Goal: Task Accomplishment & Management: Manage account settings

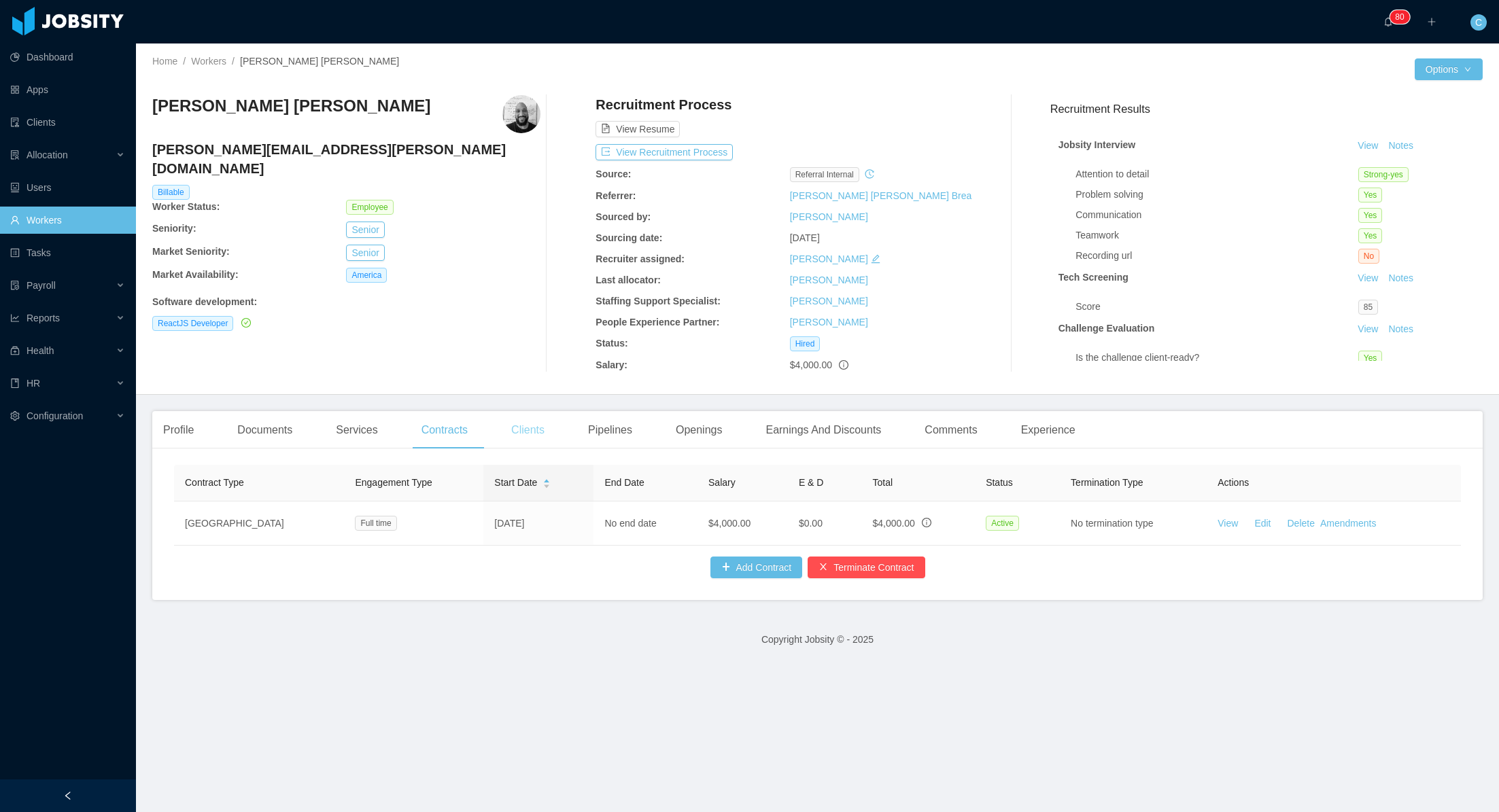
click at [538, 426] on div "Clients" at bounding box center [527, 431] width 55 height 38
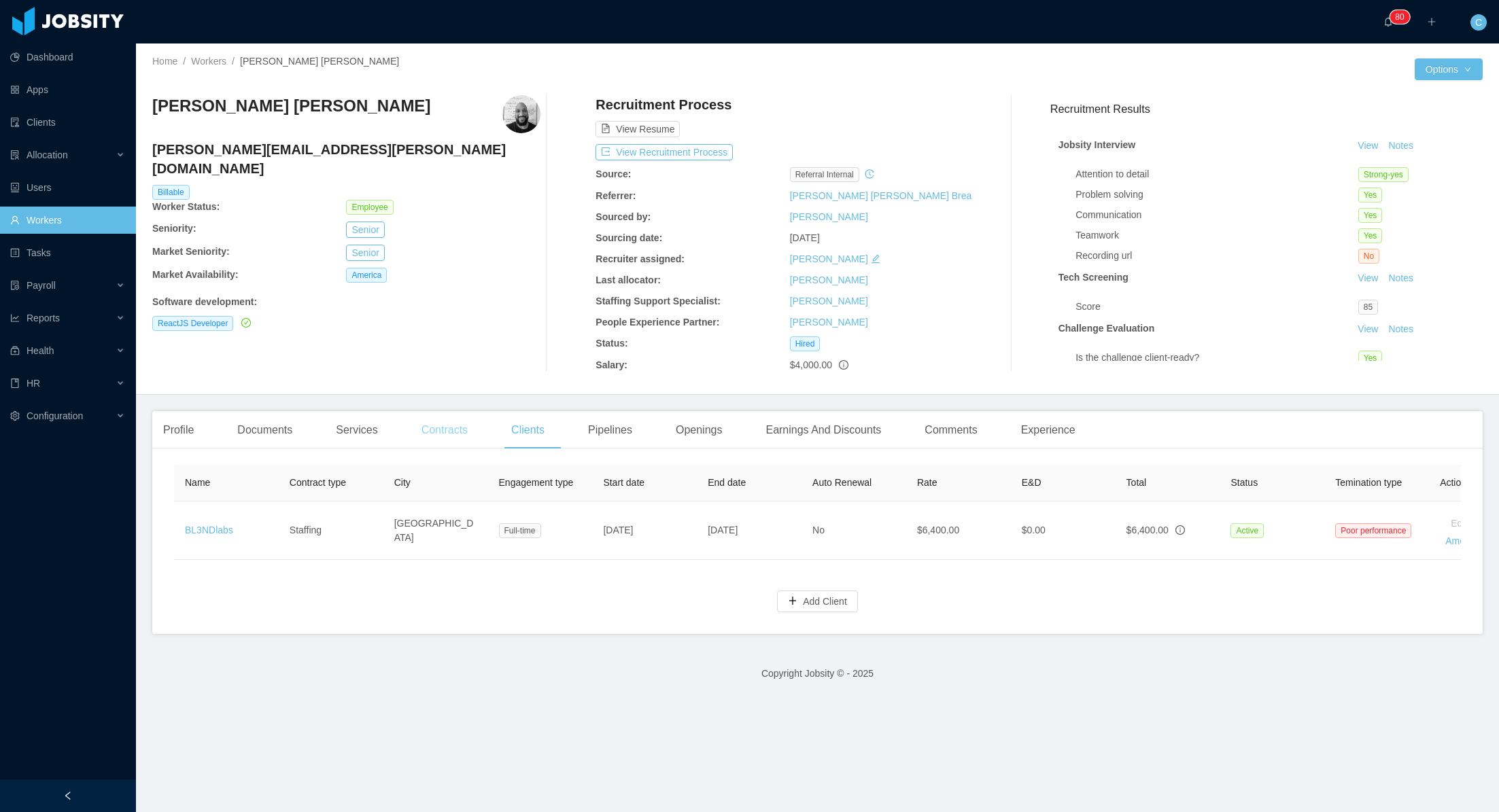
click at [460, 431] on div "Contracts" at bounding box center [444, 431] width 68 height 38
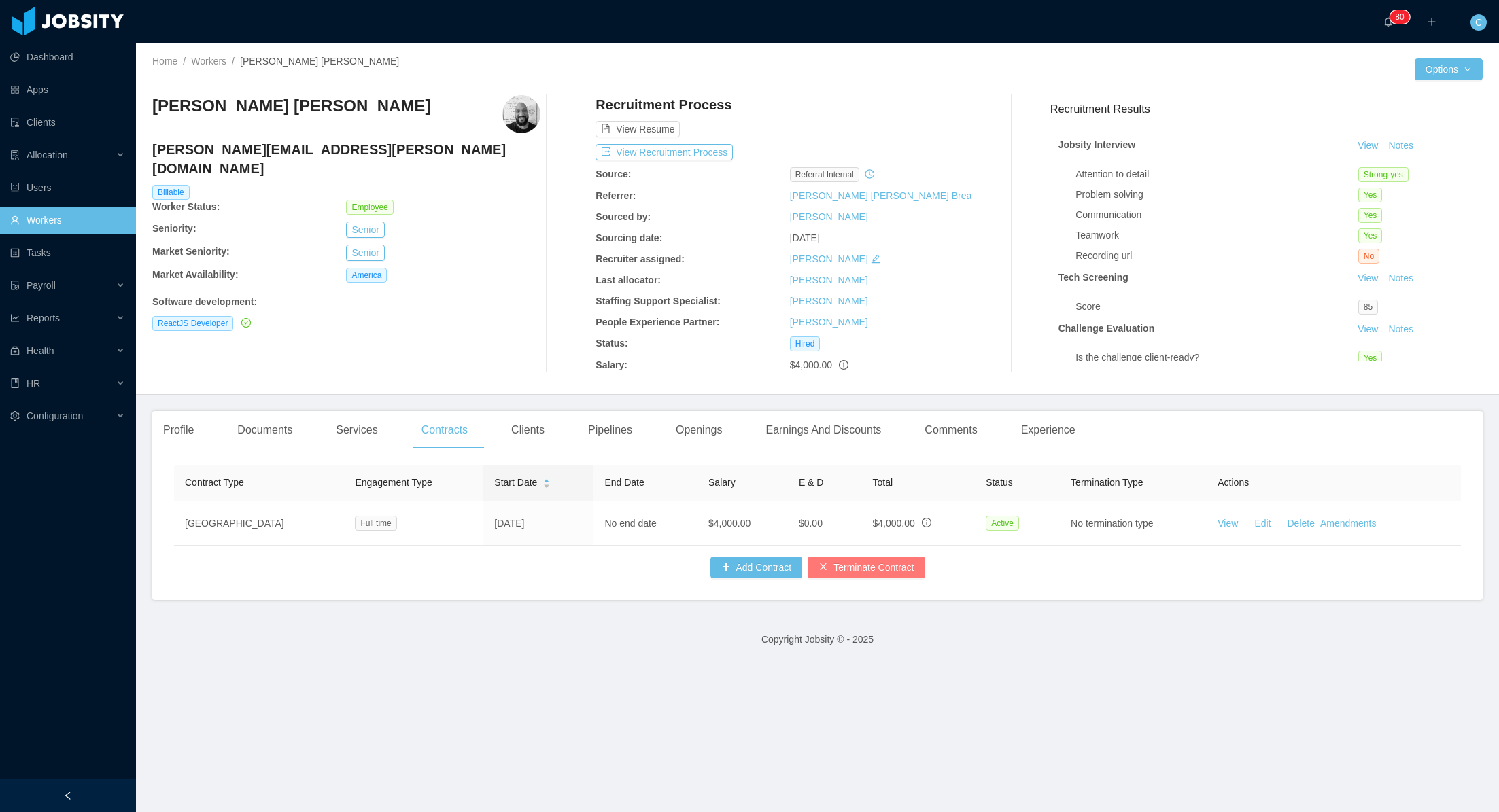
click at [859, 565] on button "Terminate Contract" at bounding box center [866, 567] width 117 height 22
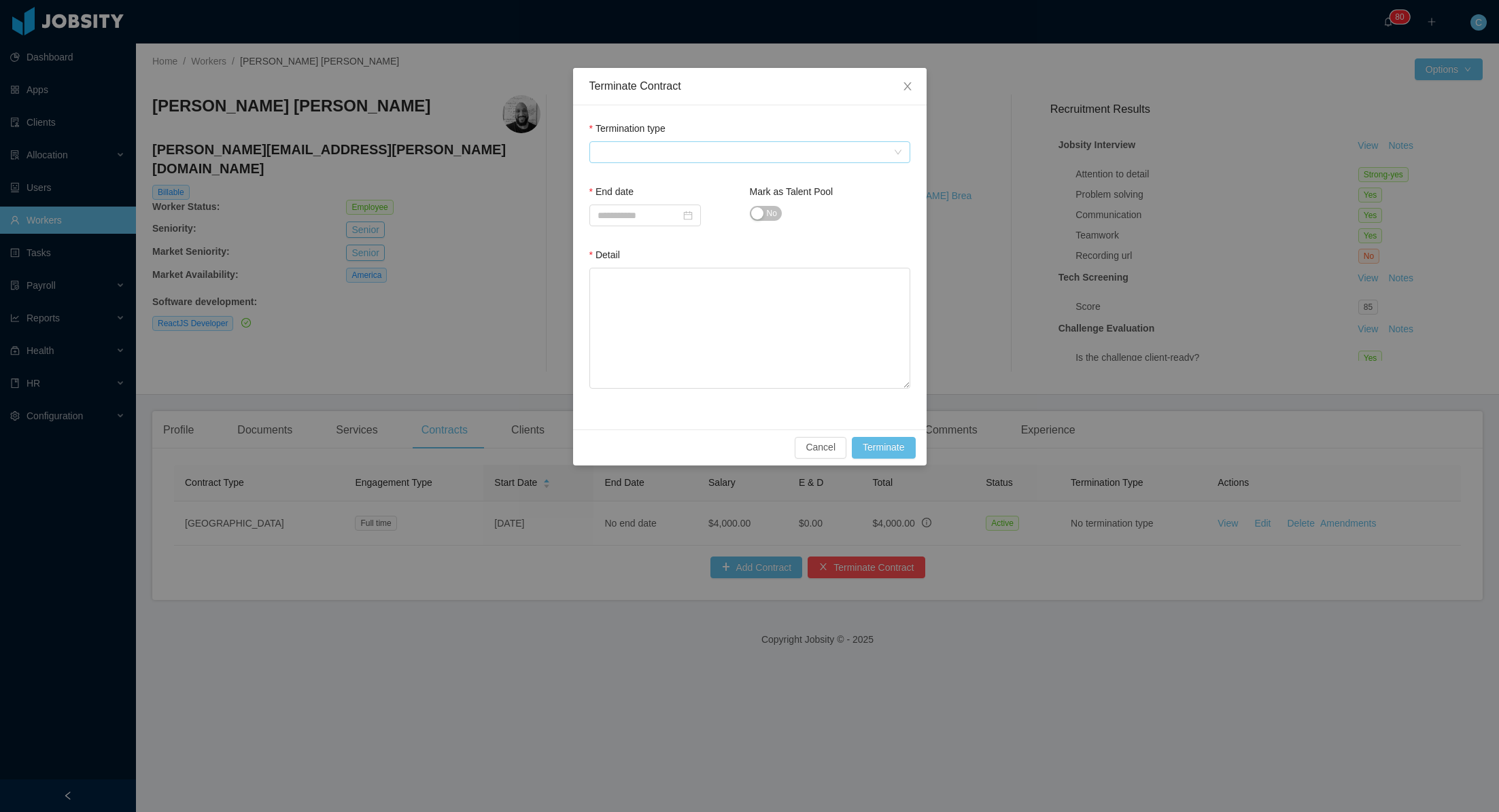
click at [643, 150] on span at bounding box center [745, 152] width 296 height 20
click at [911, 83] on icon "icon: close" at bounding box center [908, 87] width 11 height 11
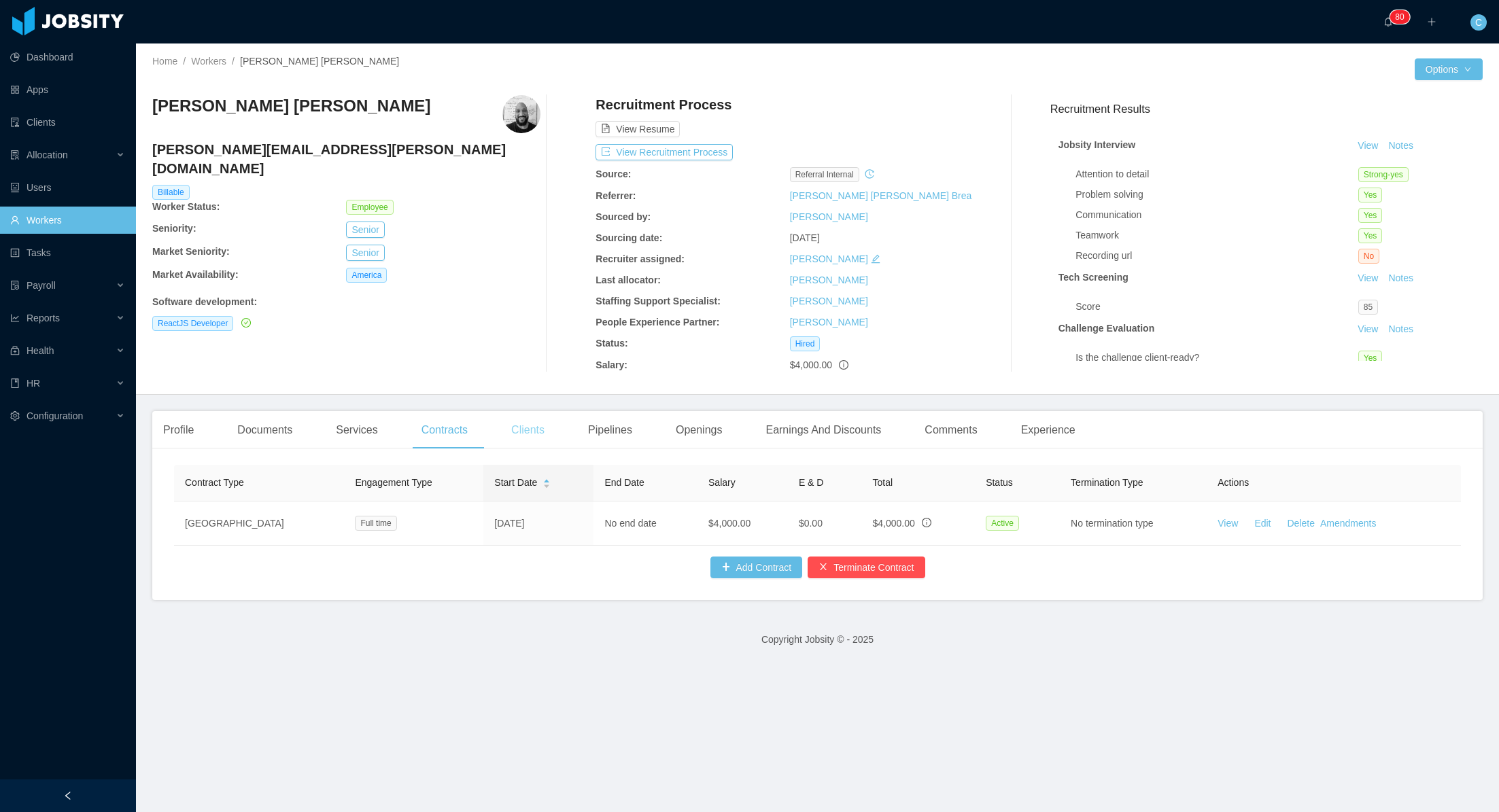
click at [539, 432] on div "Clients" at bounding box center [527, 431] width 55 height 38
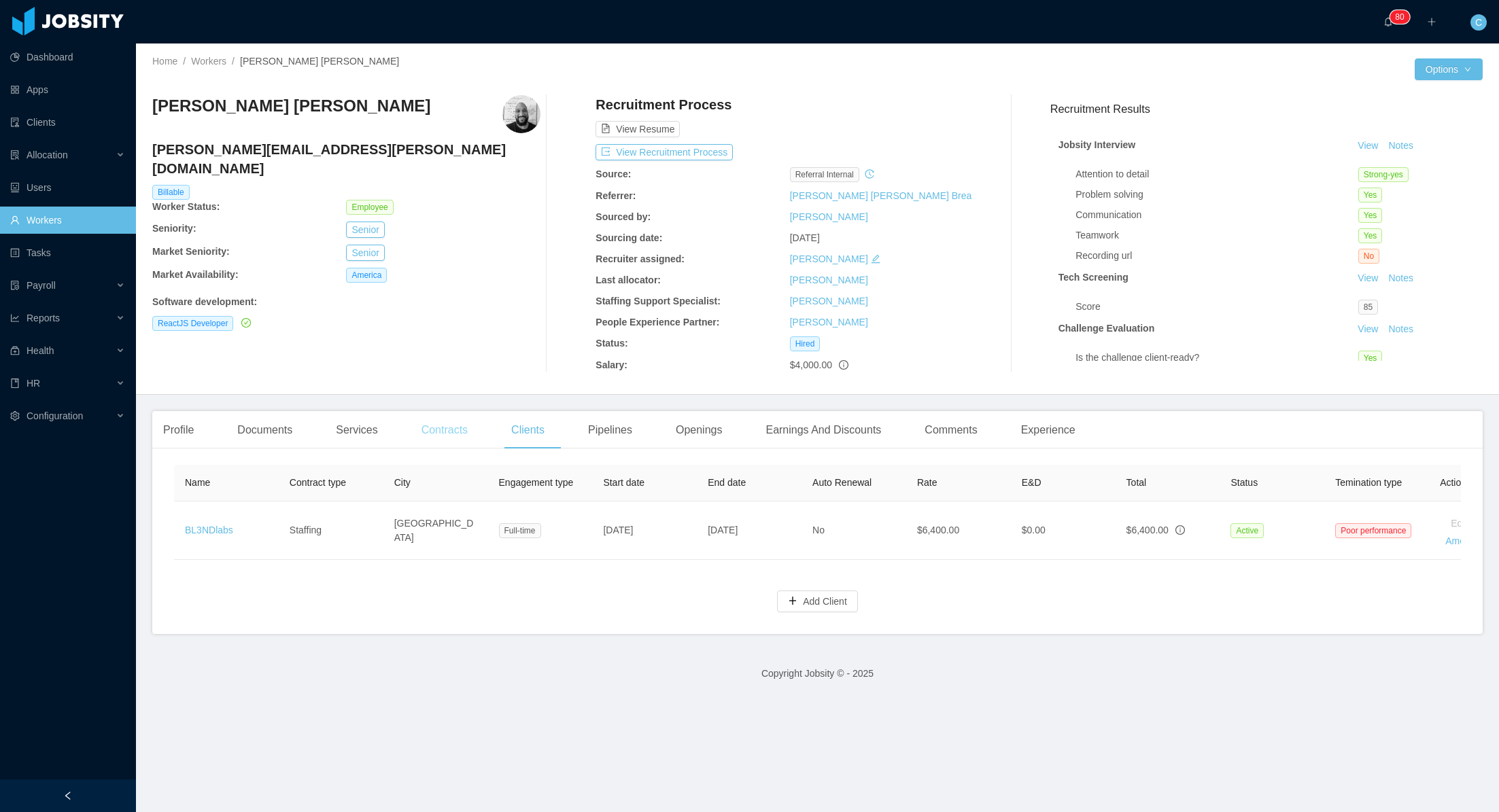
click at [457, 428] on div "Contracts" at bounding box center [444, 431] width 68 height 38
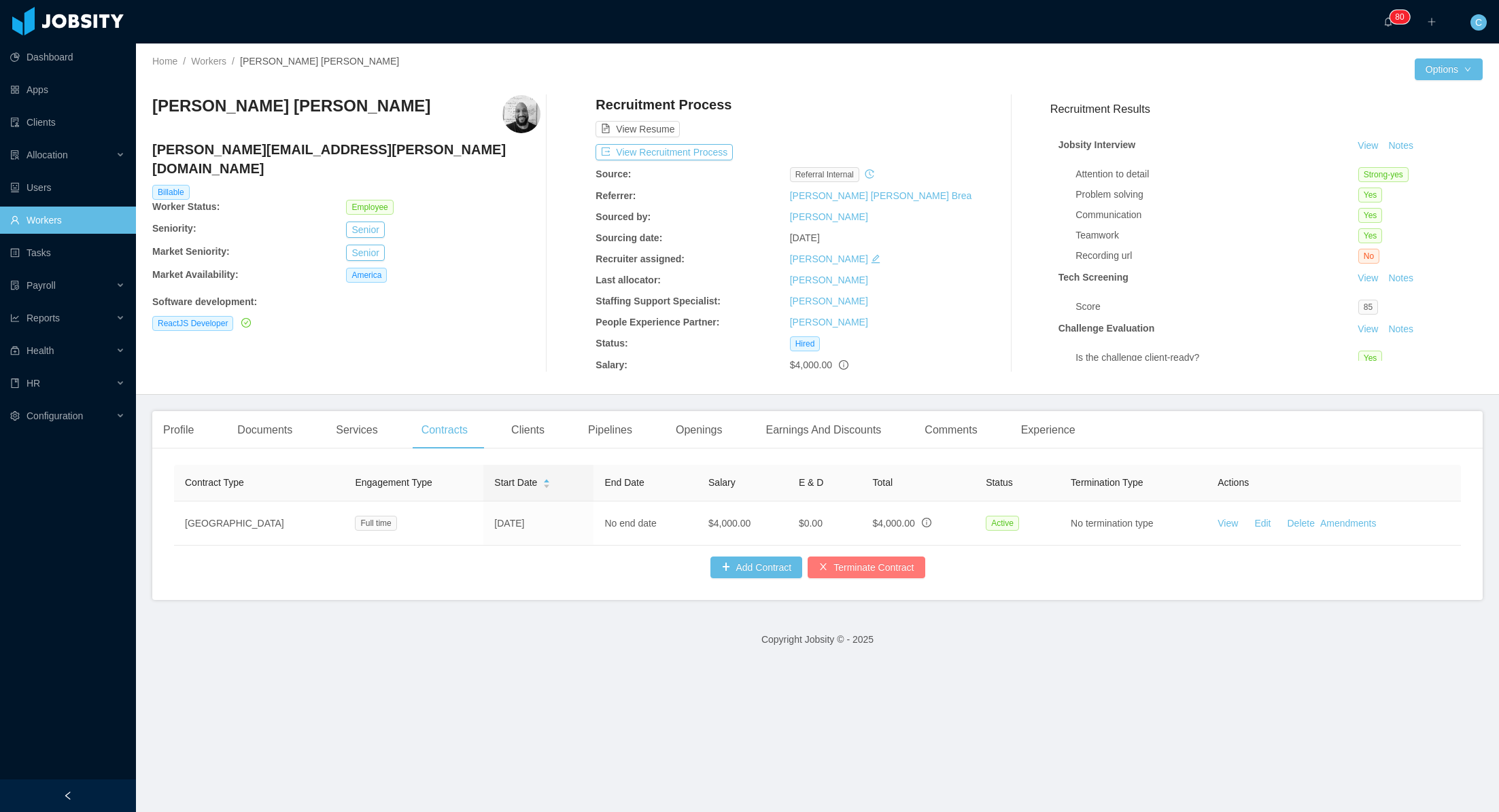
click at [867, 560] on button "Terminate Contract" at bounding box center [866, 567] width 117 height 22
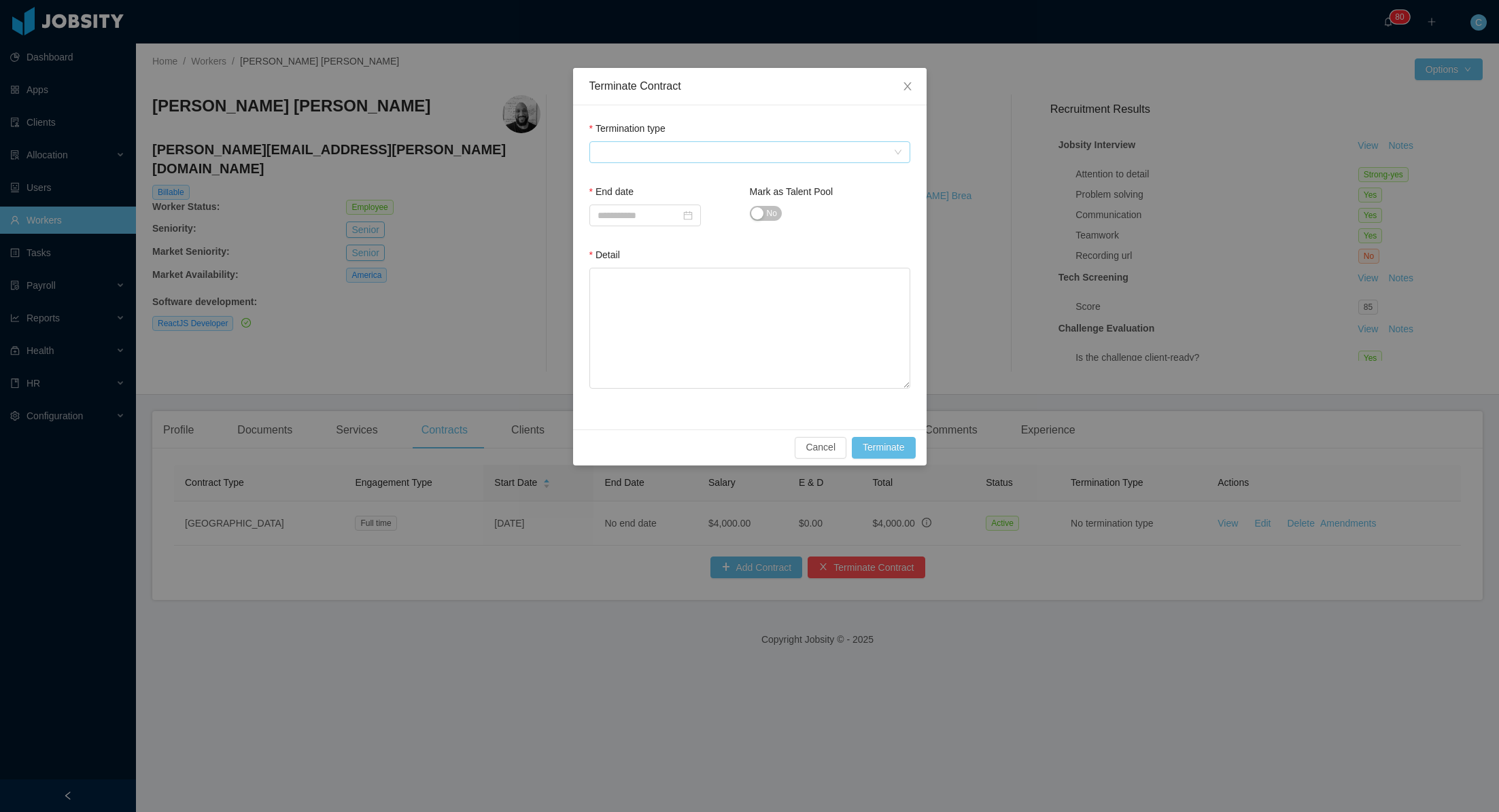
click at [630, 151] on span at bounding box center [745, 152] width 296 height 20
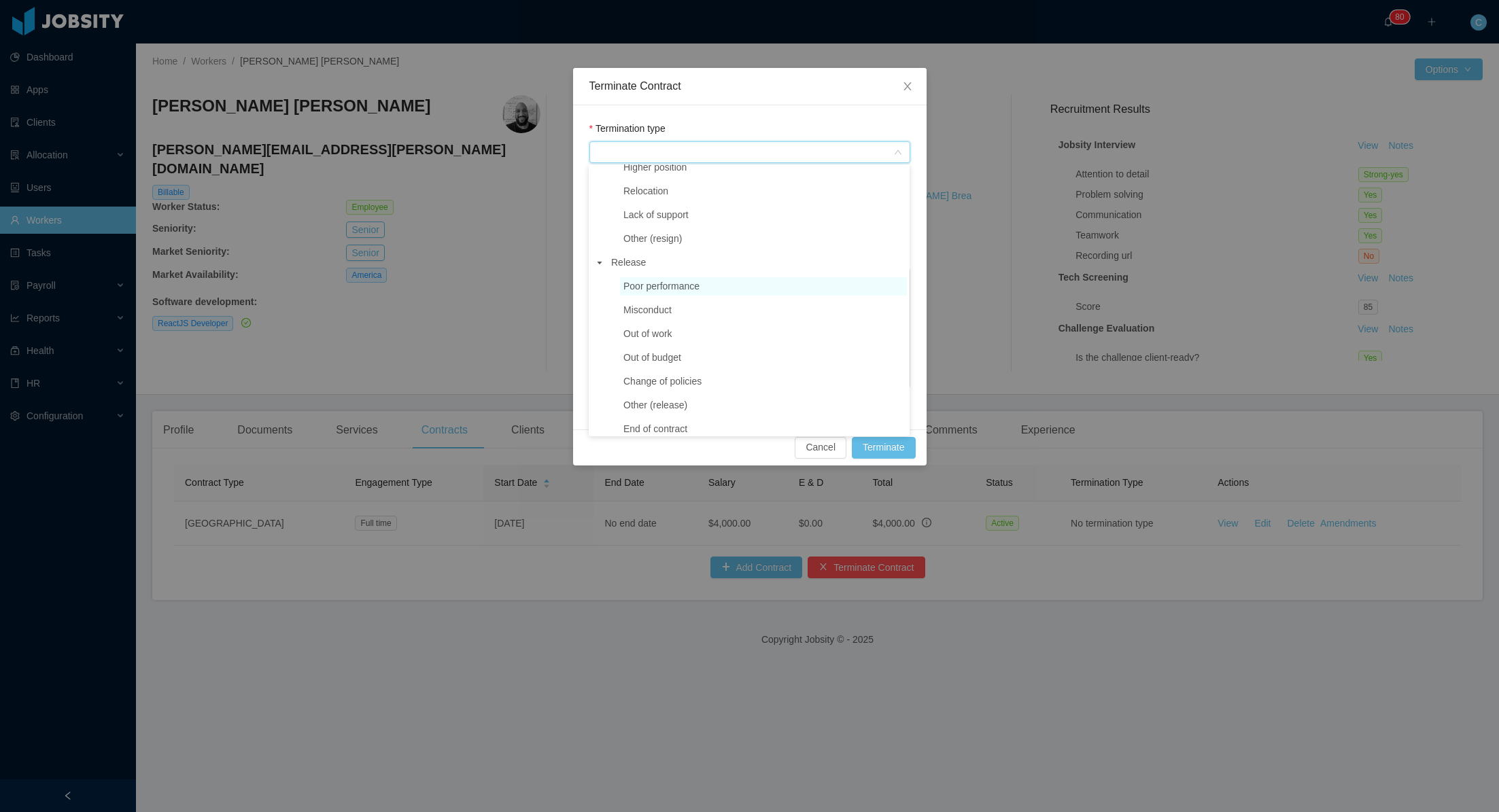
scroll to position [153, 0]
click at [643, 292] on span "Poor performance" at bounding box center [763, 285] width 286 height 18
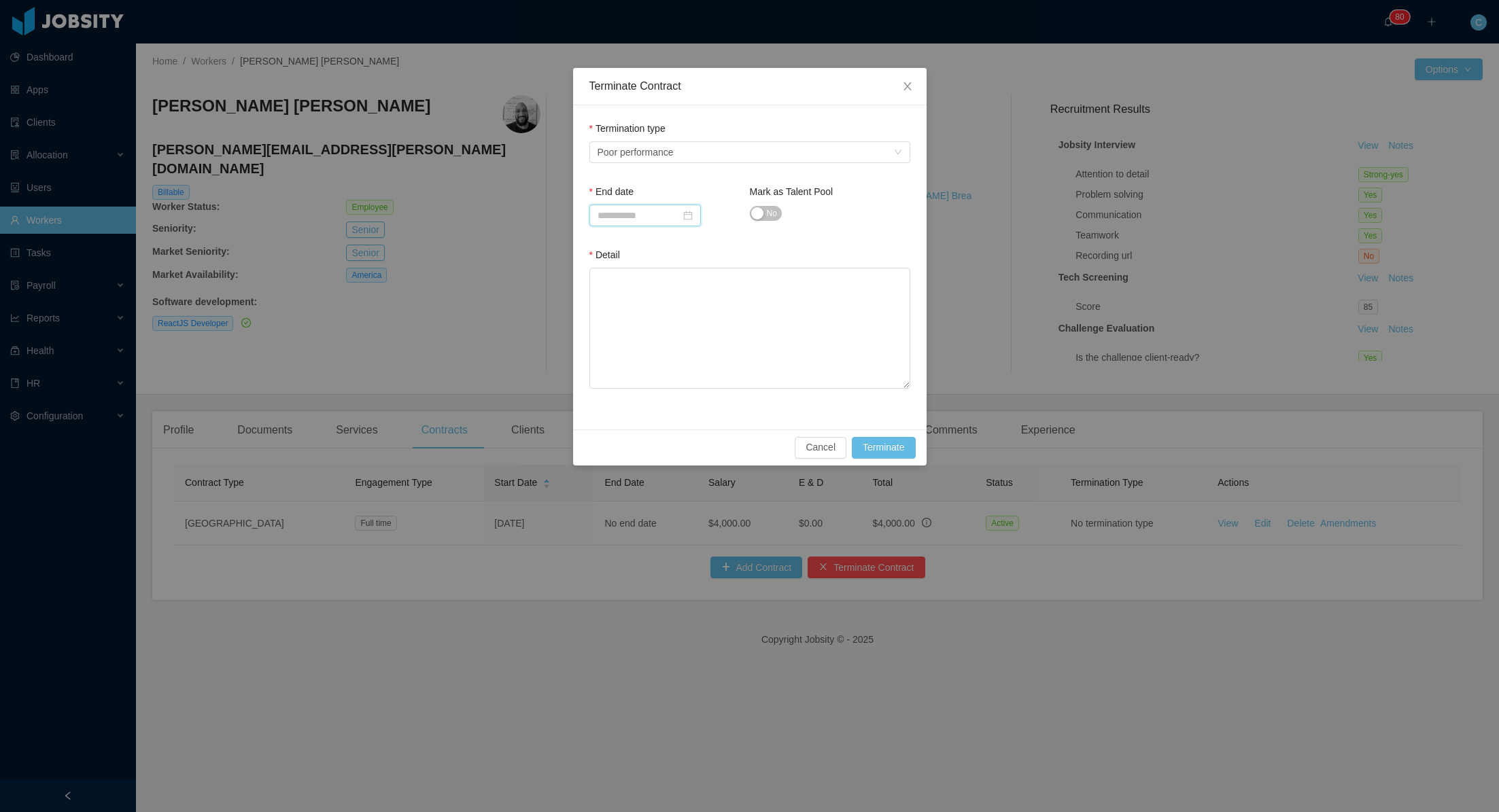
click at [661, 217] on input at bounding box center [645, 215] width 111 height 22
click at [686, 353] on div "22" at bounding box center [683, 350] width 16 height 16
type input "**********"
click at [639, 279] on textarea "Detail" at bounding box center [750, 328] width 321 height 121
paste textarea "**********"
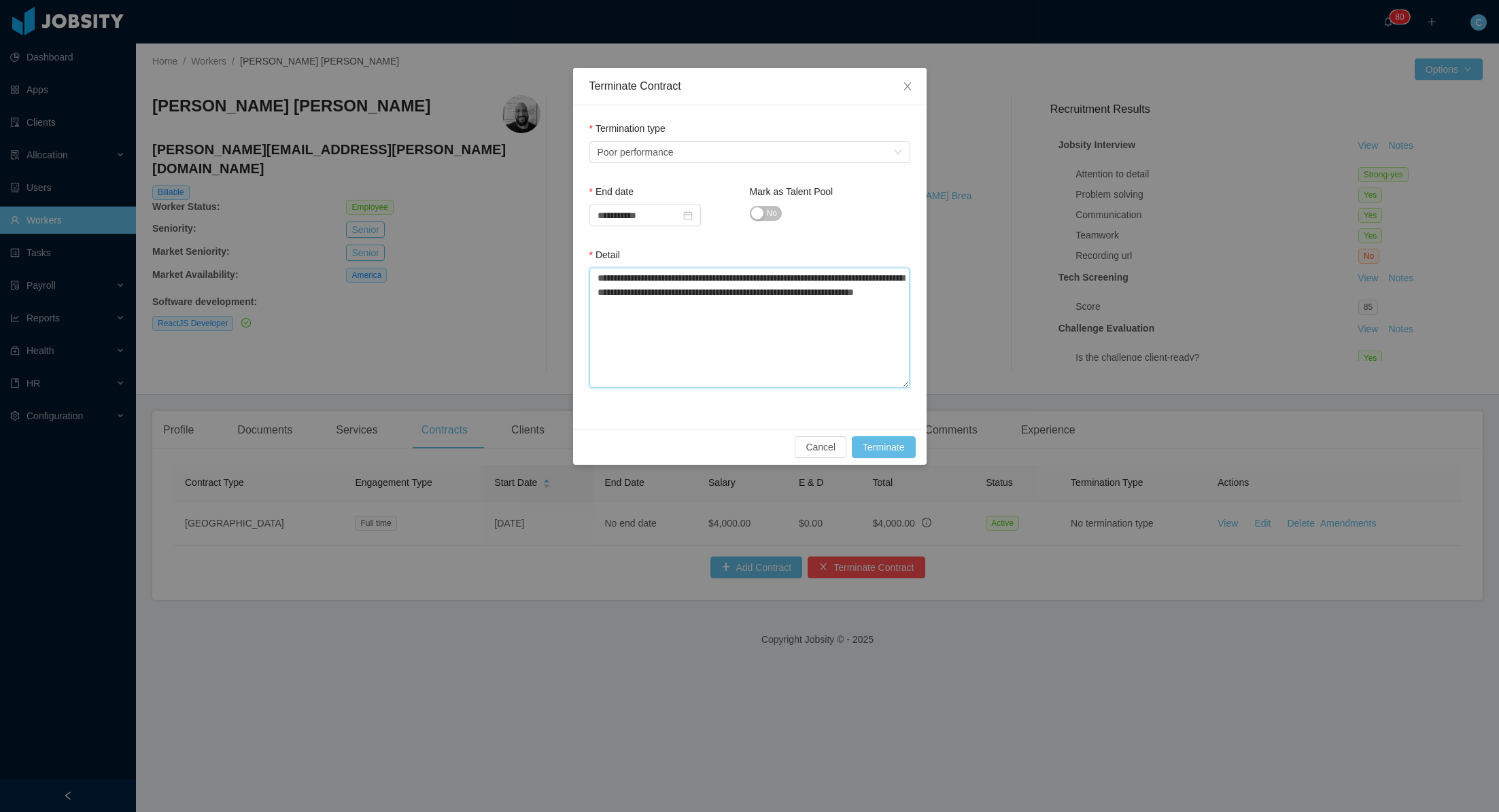
type textarea "**********"
click at [891, 445] on button "Terminate" at bounding box center [882, 447] width 63 height 22
click at [753, 202] on div "Mark as Talent Pool" at bounding box center [830, 195] width 161 height 20
click at [757, 210] on button "No" at bounding box center [765, 213] width 32 height 15
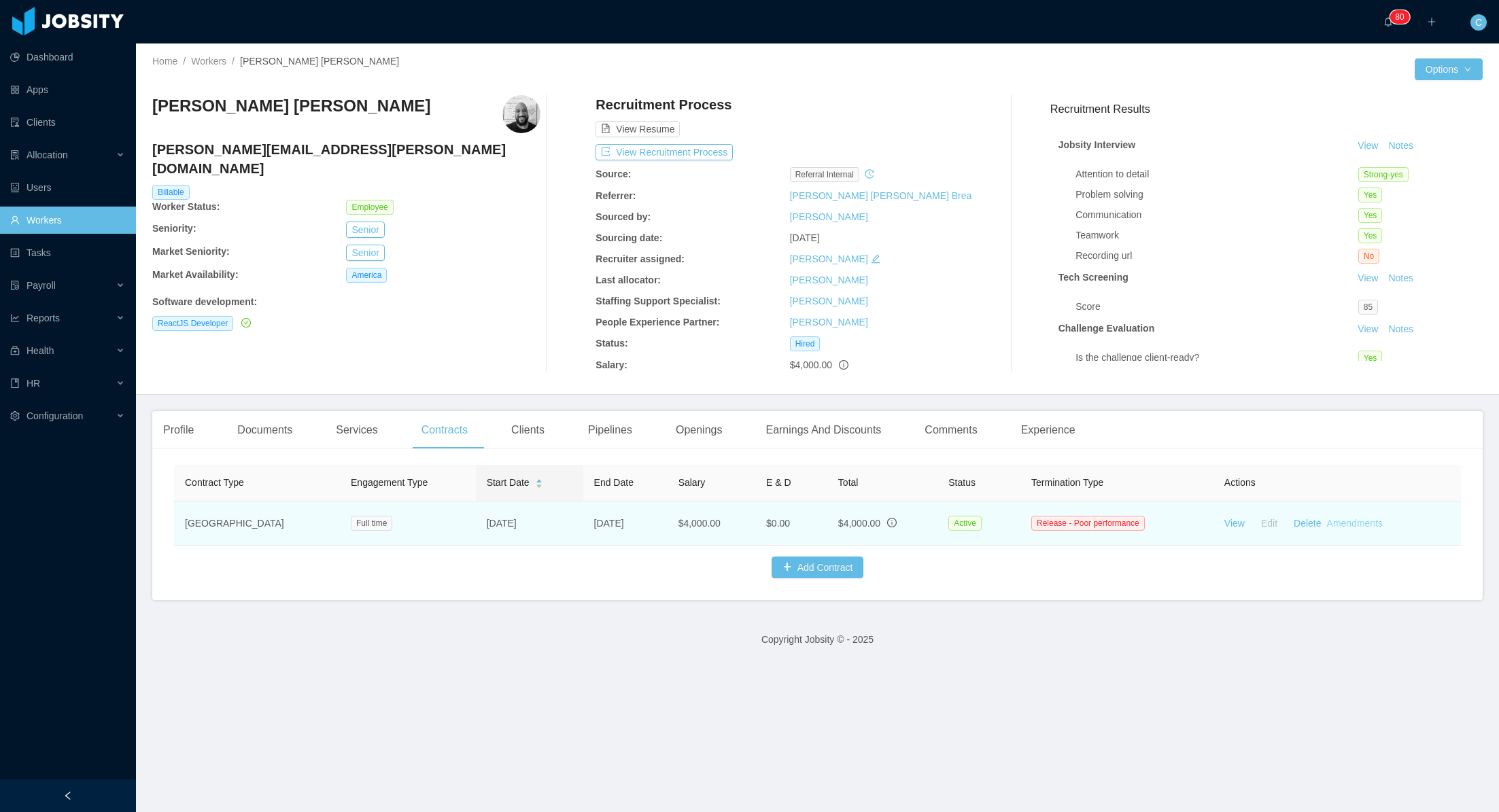
click at [1345, 521] on link "Amendments" at bounding box center [1354, 524] width 56 height 11
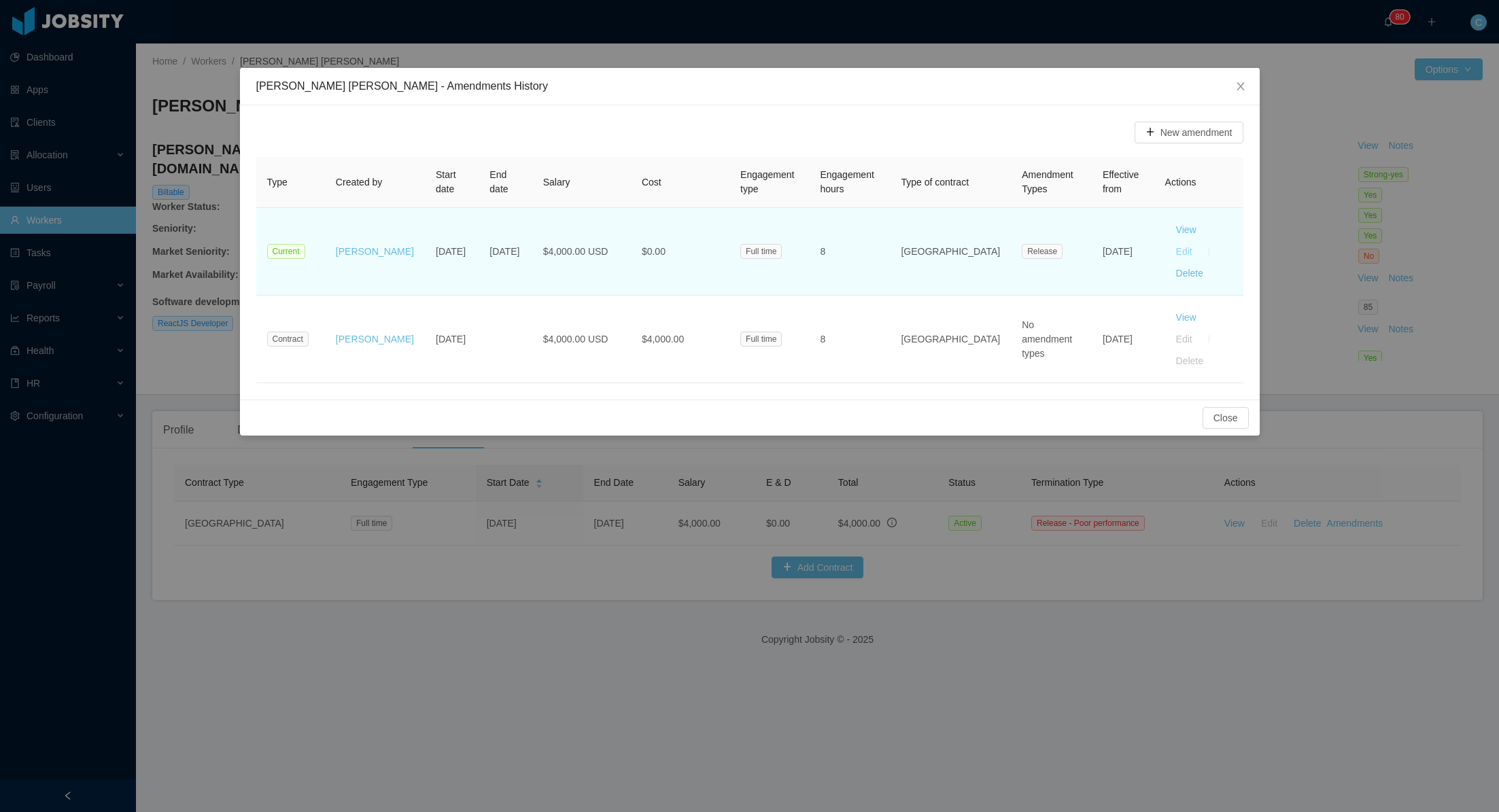
click at [1203, 241] on button "Edit" at bounding box center [1184, 252] width 38 height 22
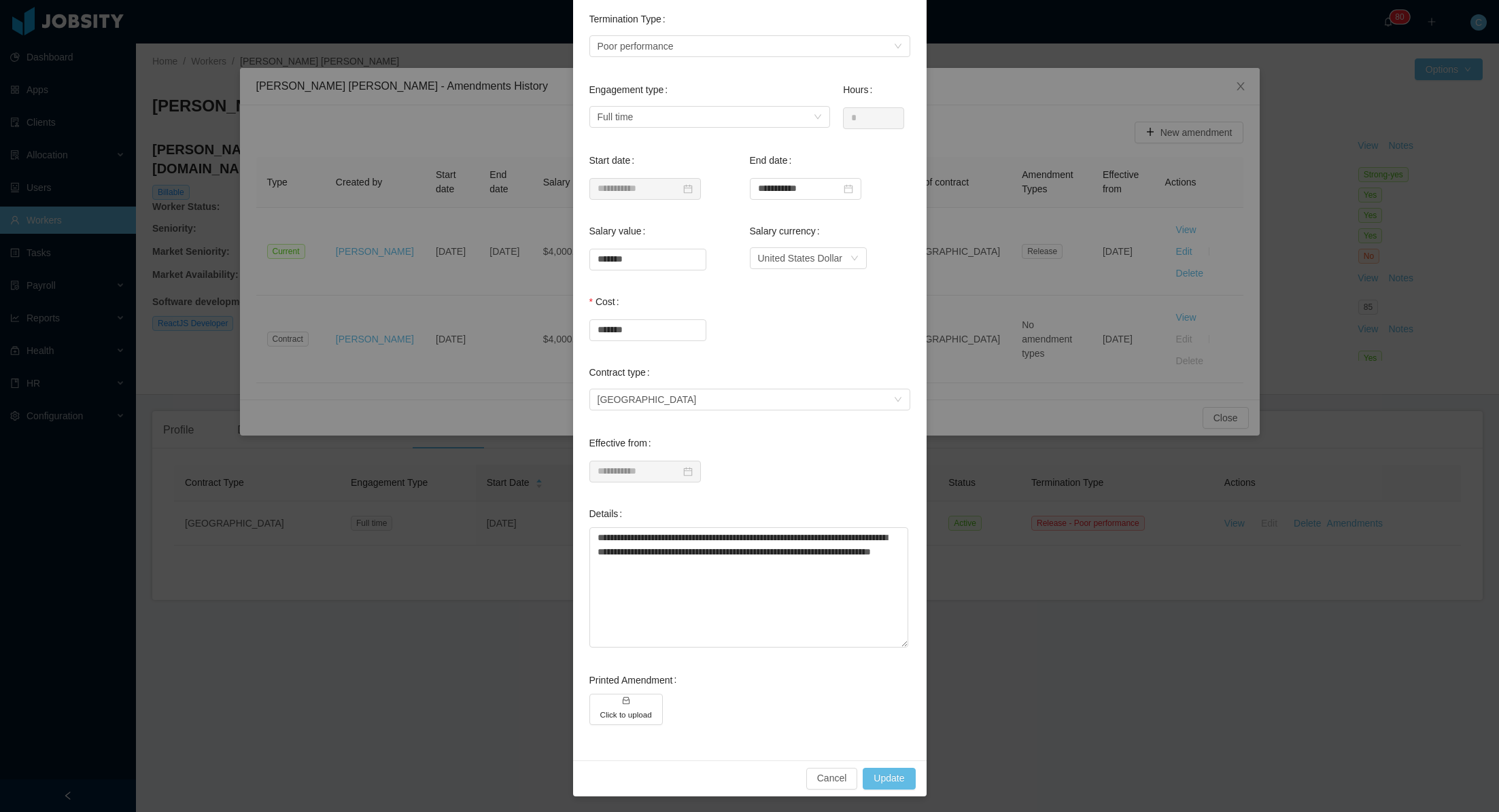
scroll to position [0, 0]
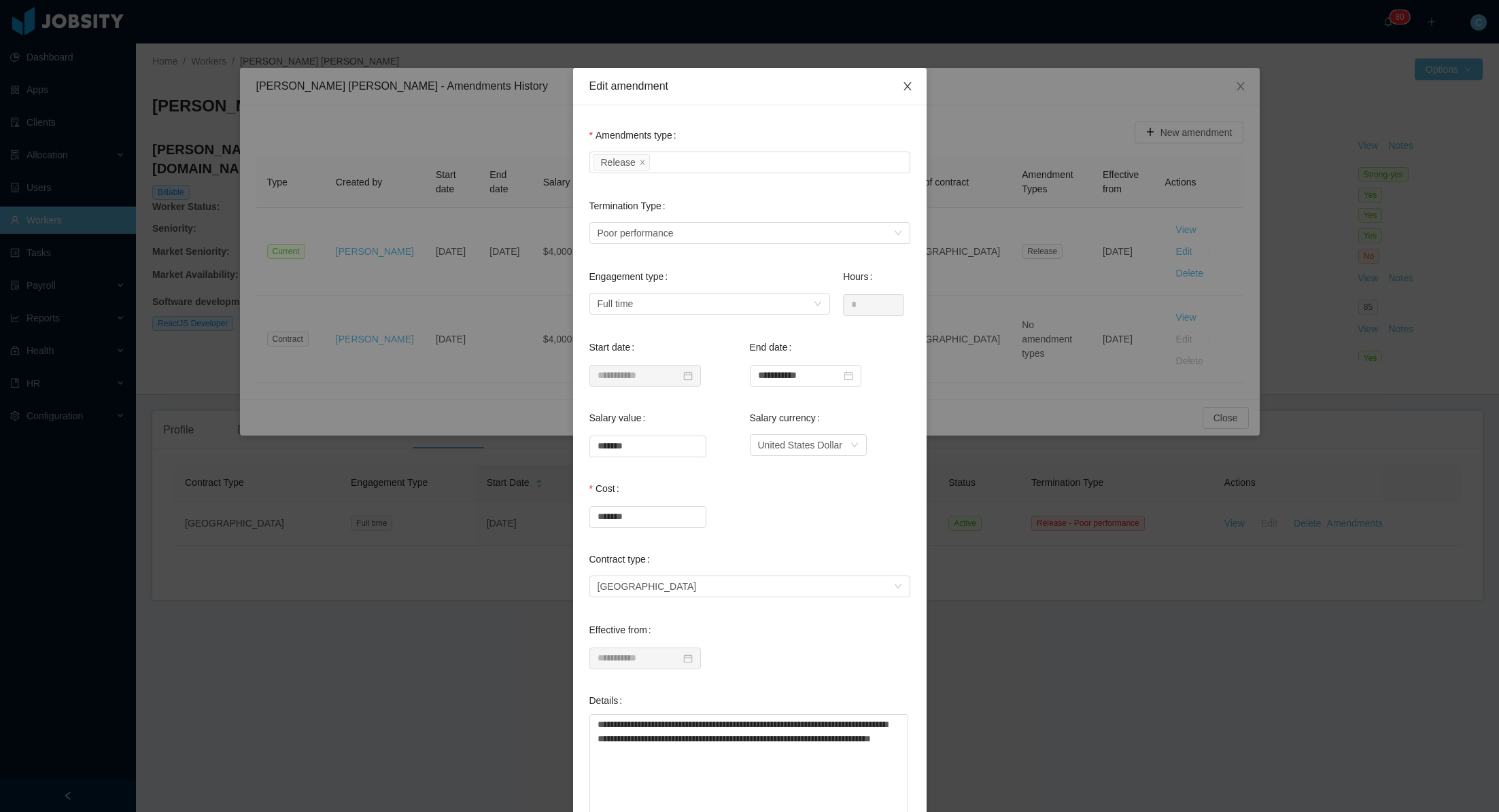
click at [910, 87] on icon "icon: close" at bounding box center [908, 87] width 11 height 11
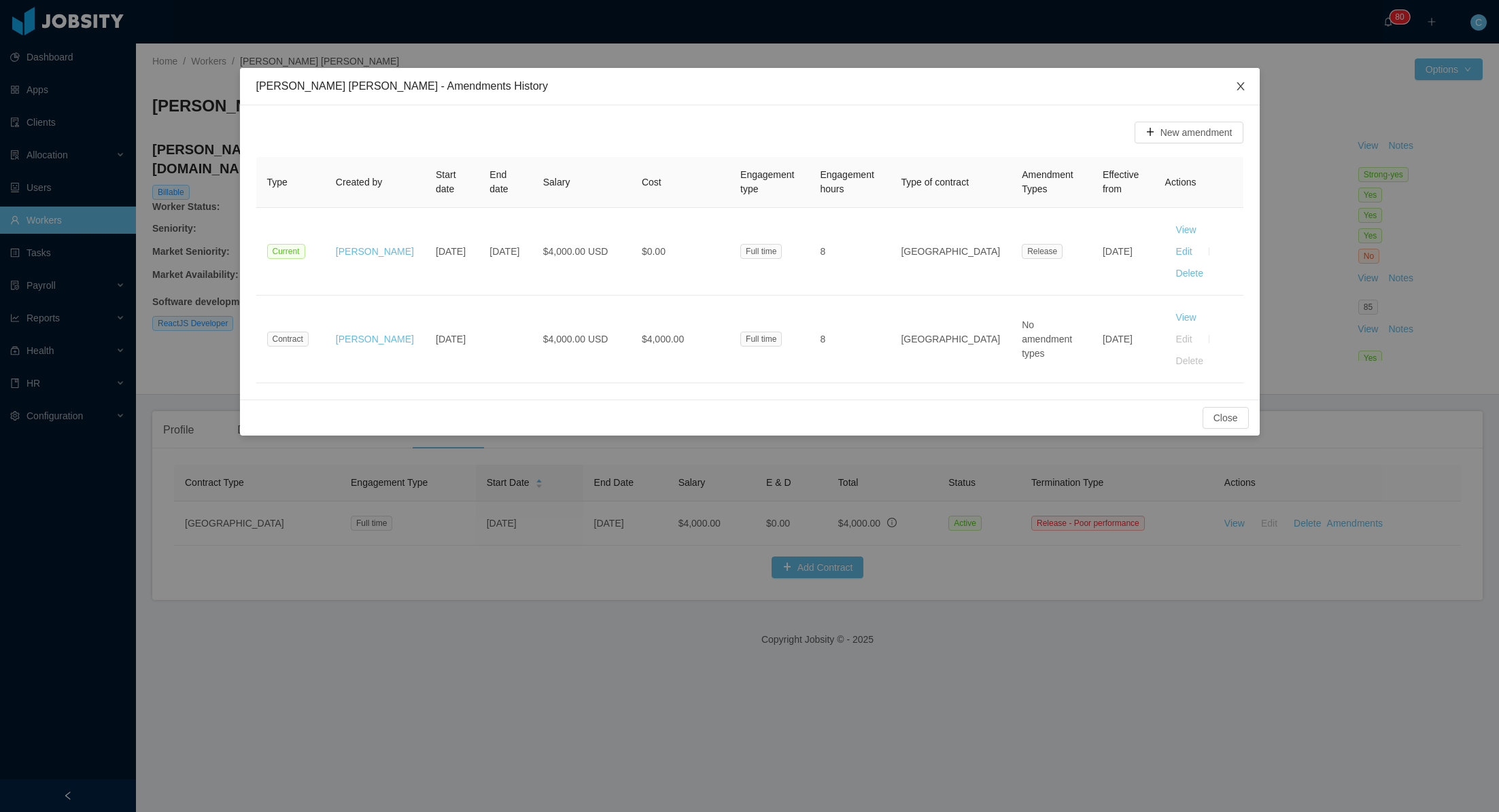
click at [1243, 88] on icon "icon: close" at bounding box center [1241, 87] width 11 height 11
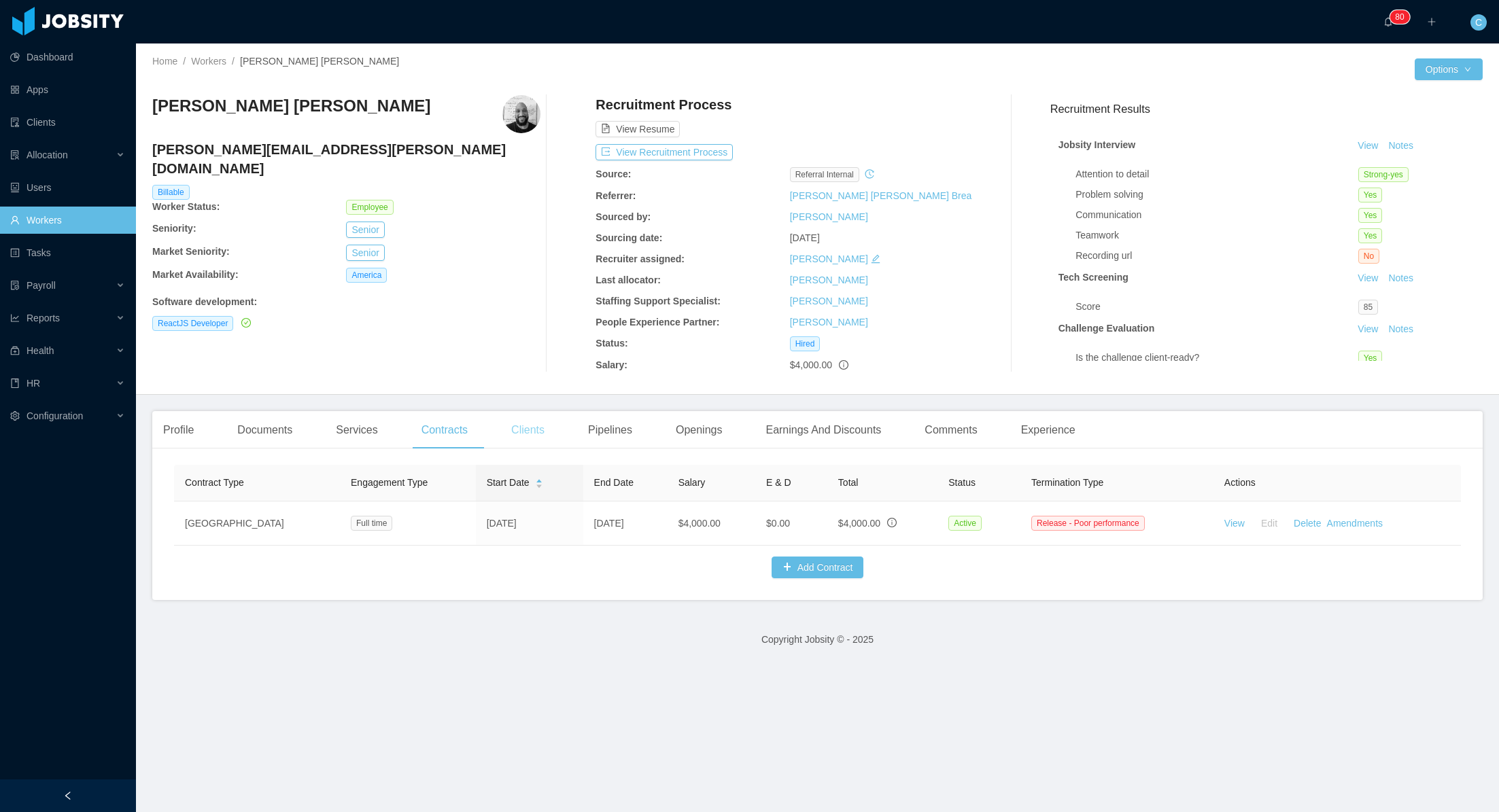
click at [529, 425] on div "Clients" at bounding box center [527, 431] width 55 height 38
